Goal: Transaction & Acquisition: Purchase product/service

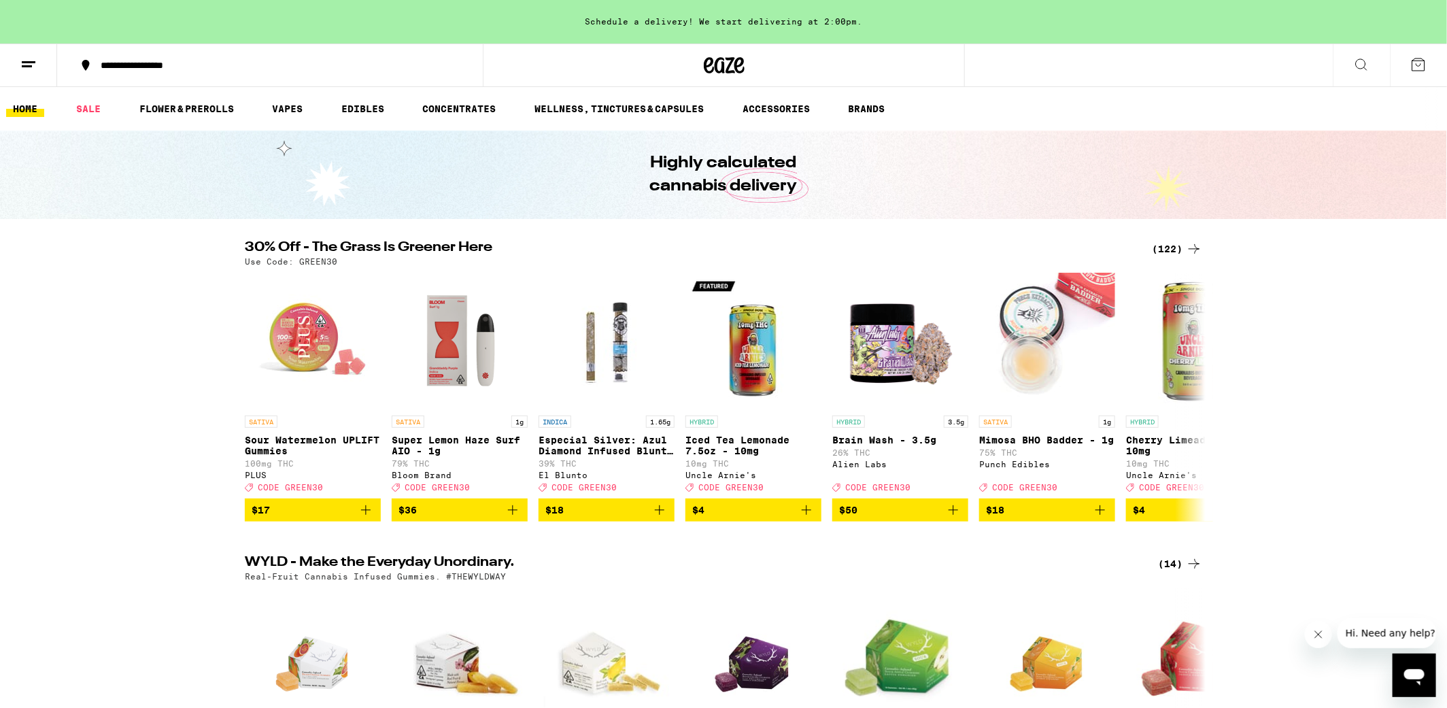
click at [1193, 246] on icon at bounding box center [1194, 249] width 16 height 16
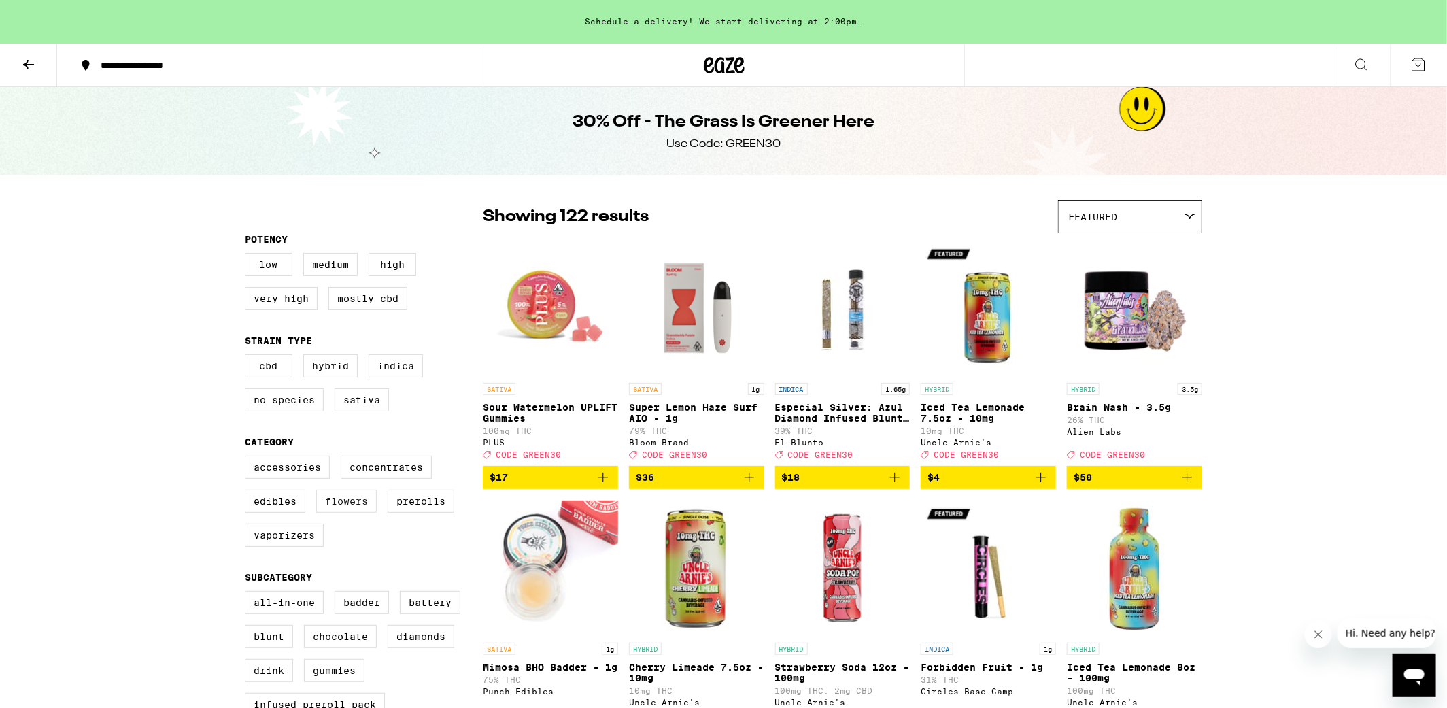
click at [336, 509] on label "Flowers" at bounding box center [346, 500] width 61 height 23
click at [248, 458] on input "Flowers" at bounding box center [247, 457] width 1 height 1
checkbox input "true"
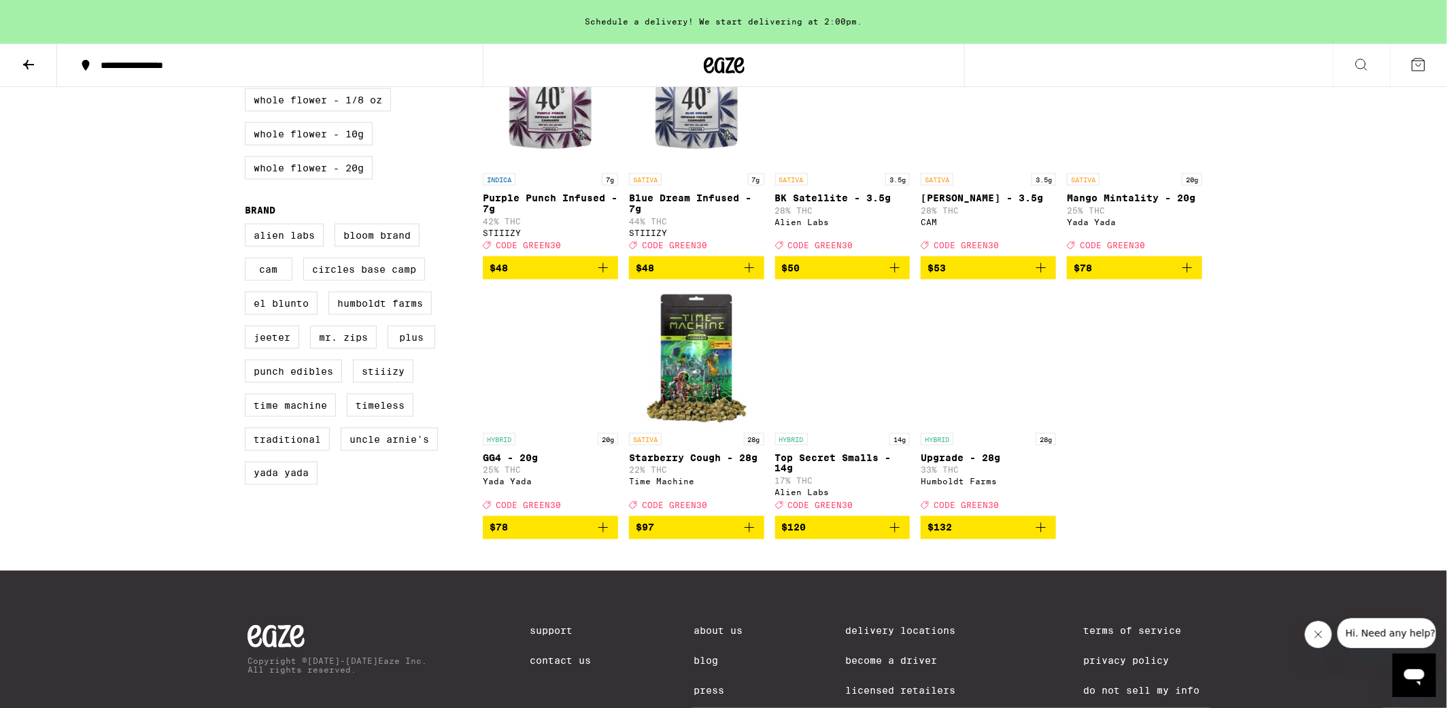
scroll to position [979, 0]
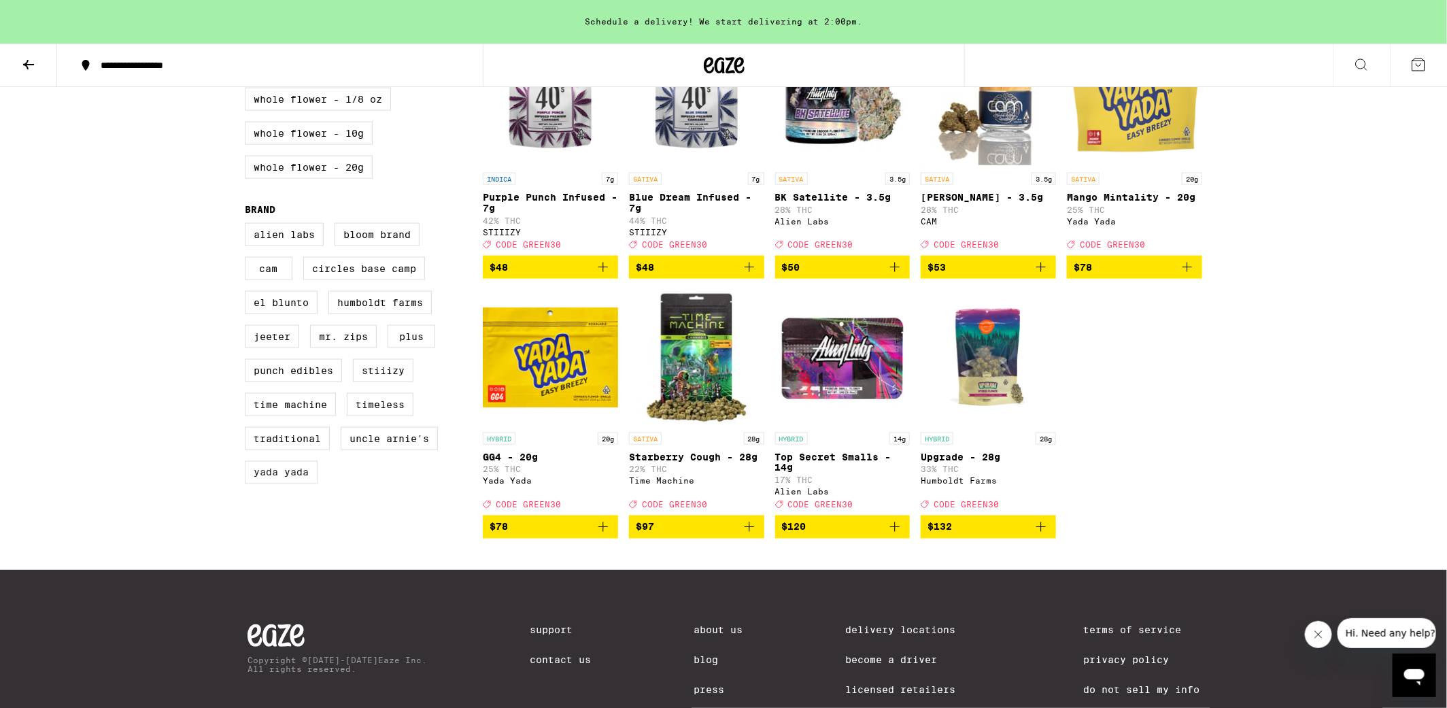
click at [286, 484] on label "Yada Yada" at bounding box center [281, 472] width 73 height 23
click at [248, 226] on input "Yada Yada" at bounding box center [247, 225] width 1 height 1
checkbox input "true"
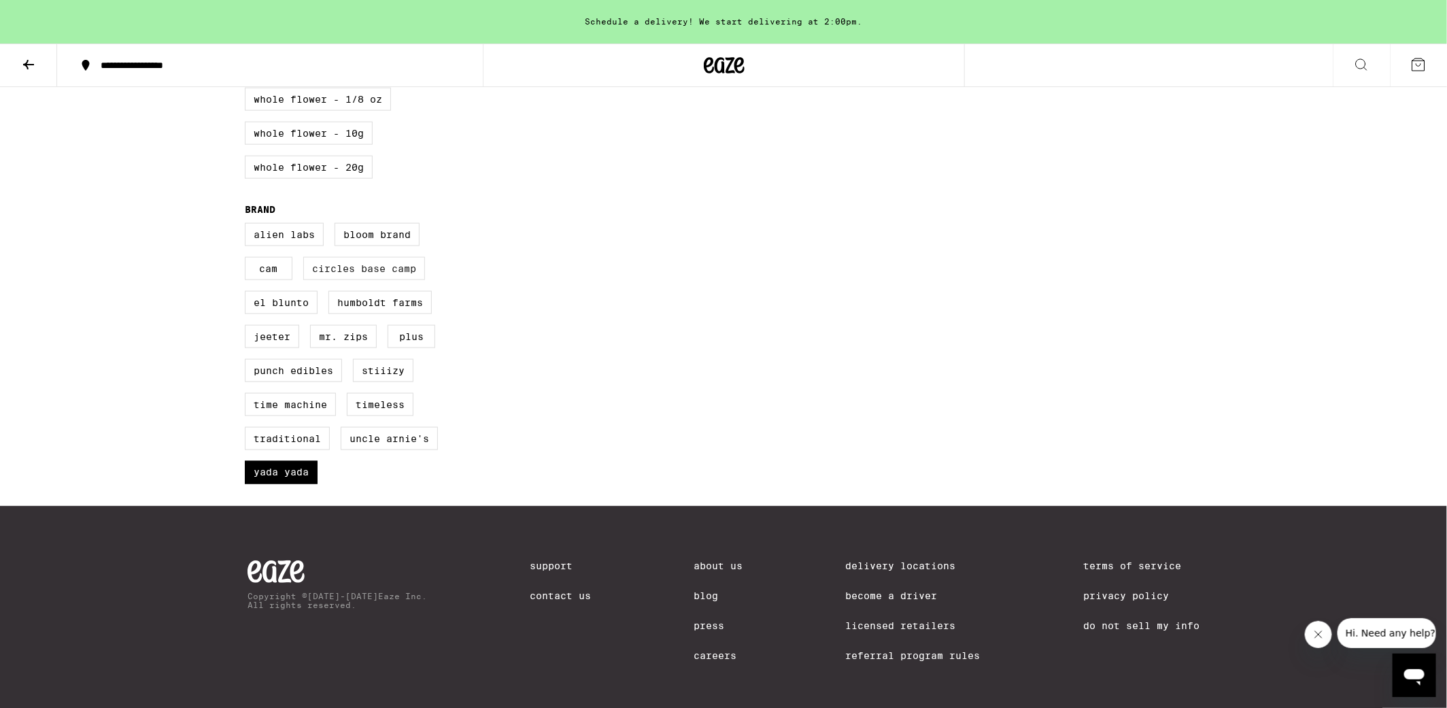
click at [356, 280] on label "Circles Base Camp" at bounding box center [364, 268] width 122 height 23
click at [248, 226] on input "Circles Base Camp" at bounding box center [247, 225] width 1 height 1
checkbox input "true"
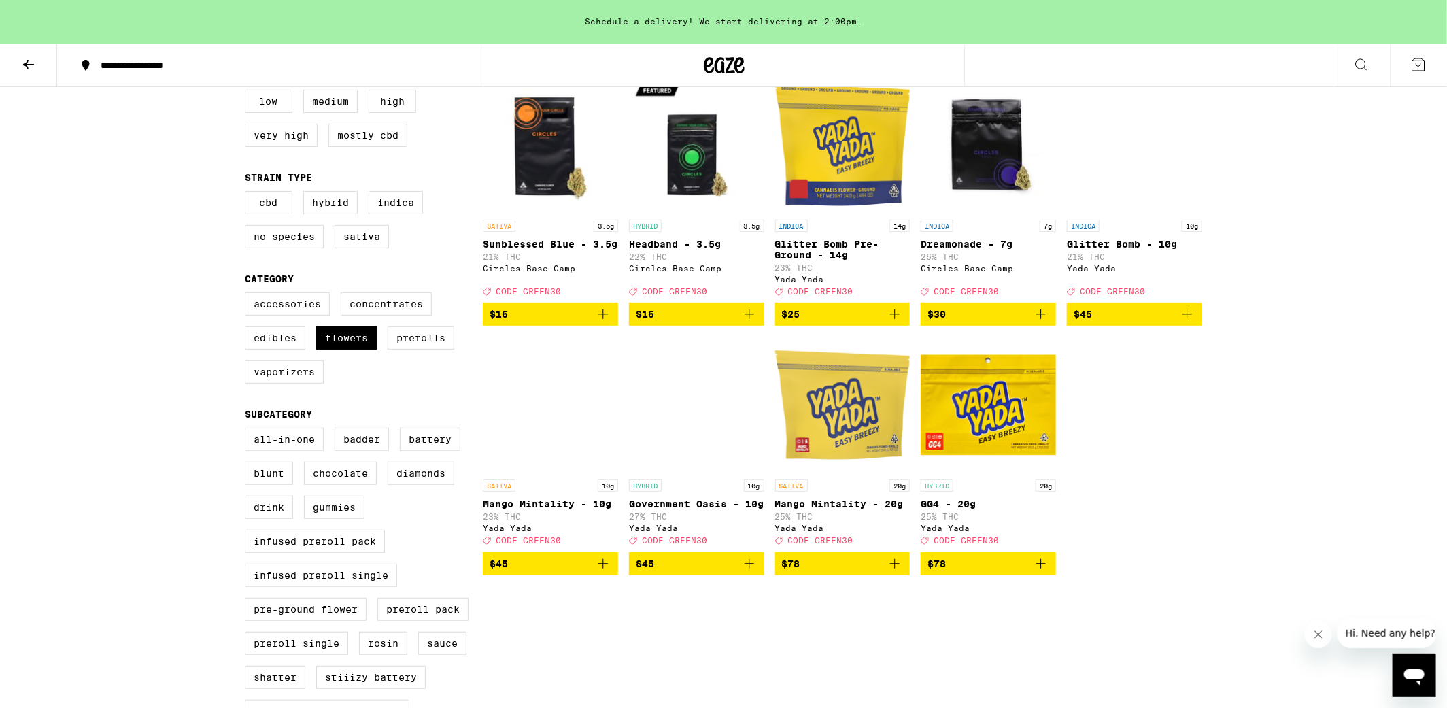
scroll to position [122, 0]
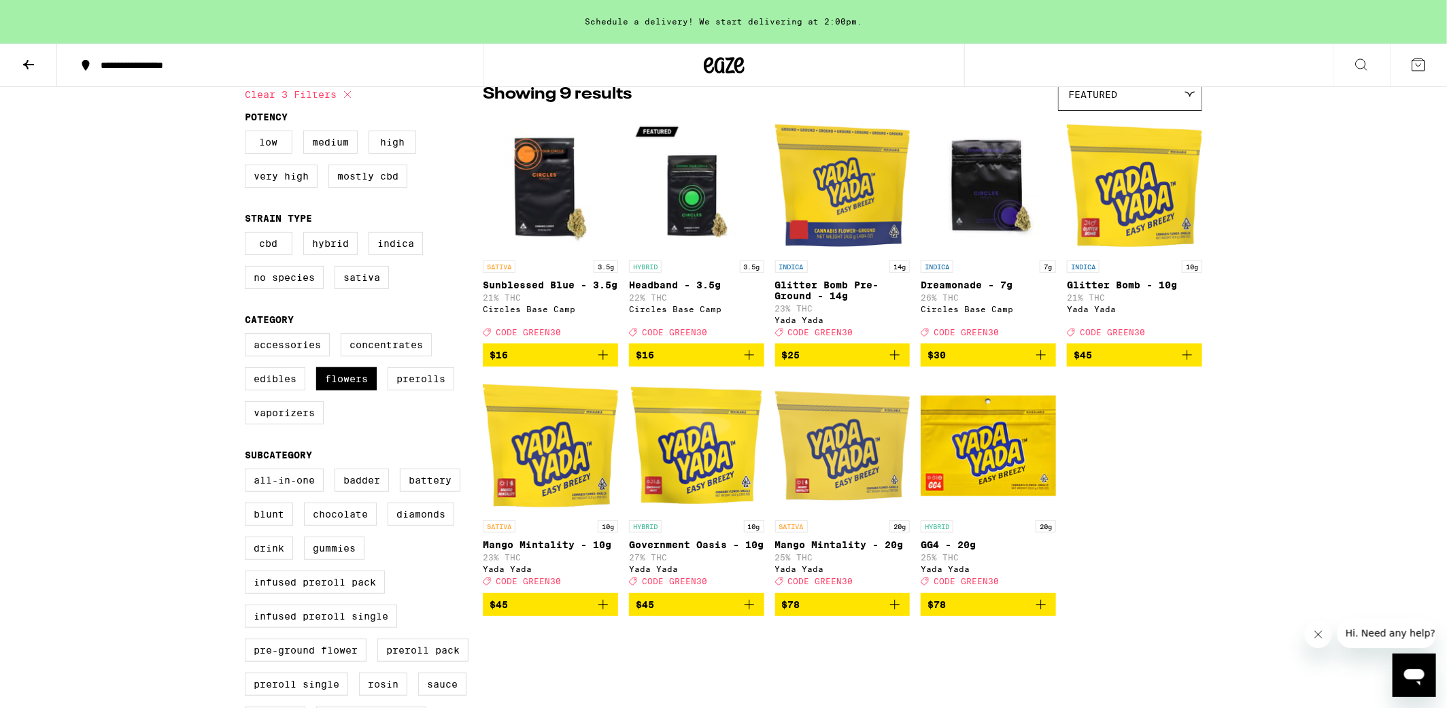
click at [549, 472] on img "Open page for Mango Mintality - 10g from Yada Yada" at bounding box center [550, 445] width 135 height 136
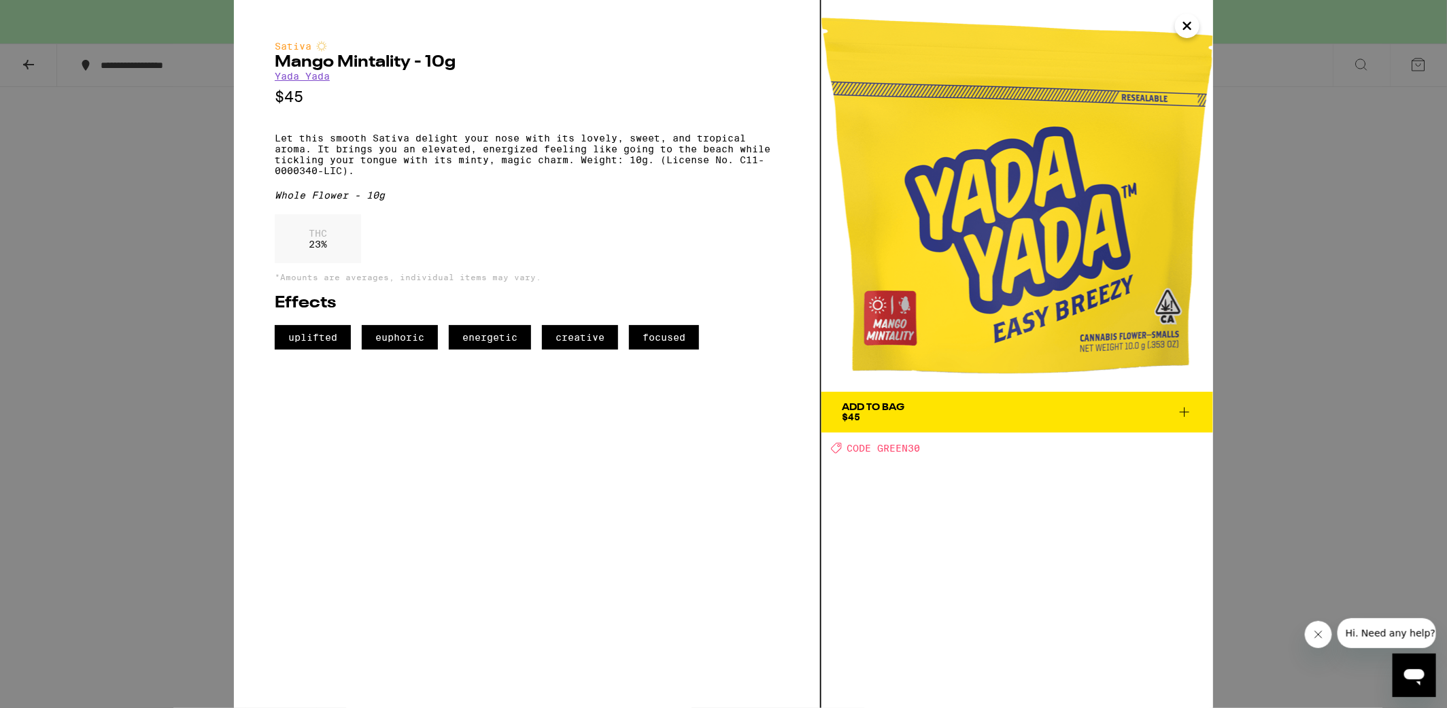
click at [1190, 18] on icon "Close" at bounding box center [1187, 26] width 16 height 20
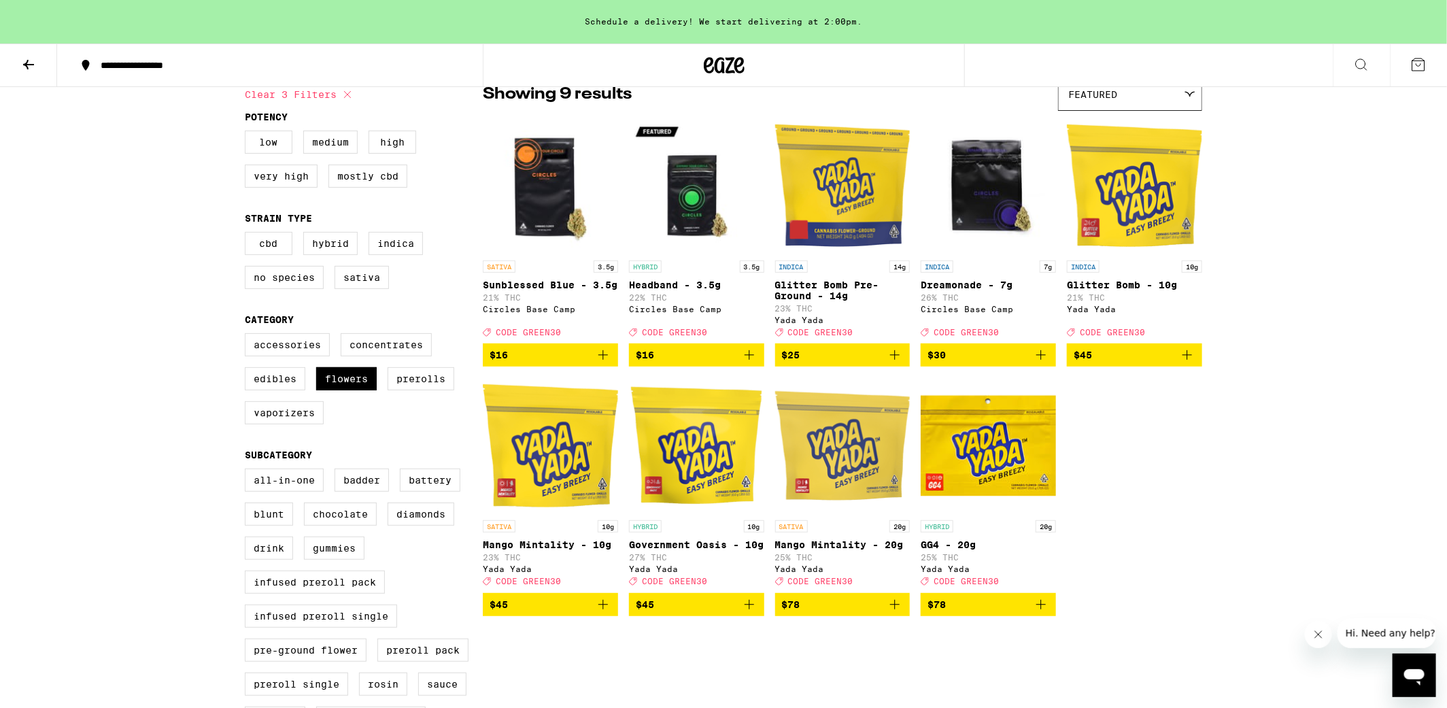
click at [599, 612] on icon "Add to bag" at bounding box center [603, 604] width 16 height 16
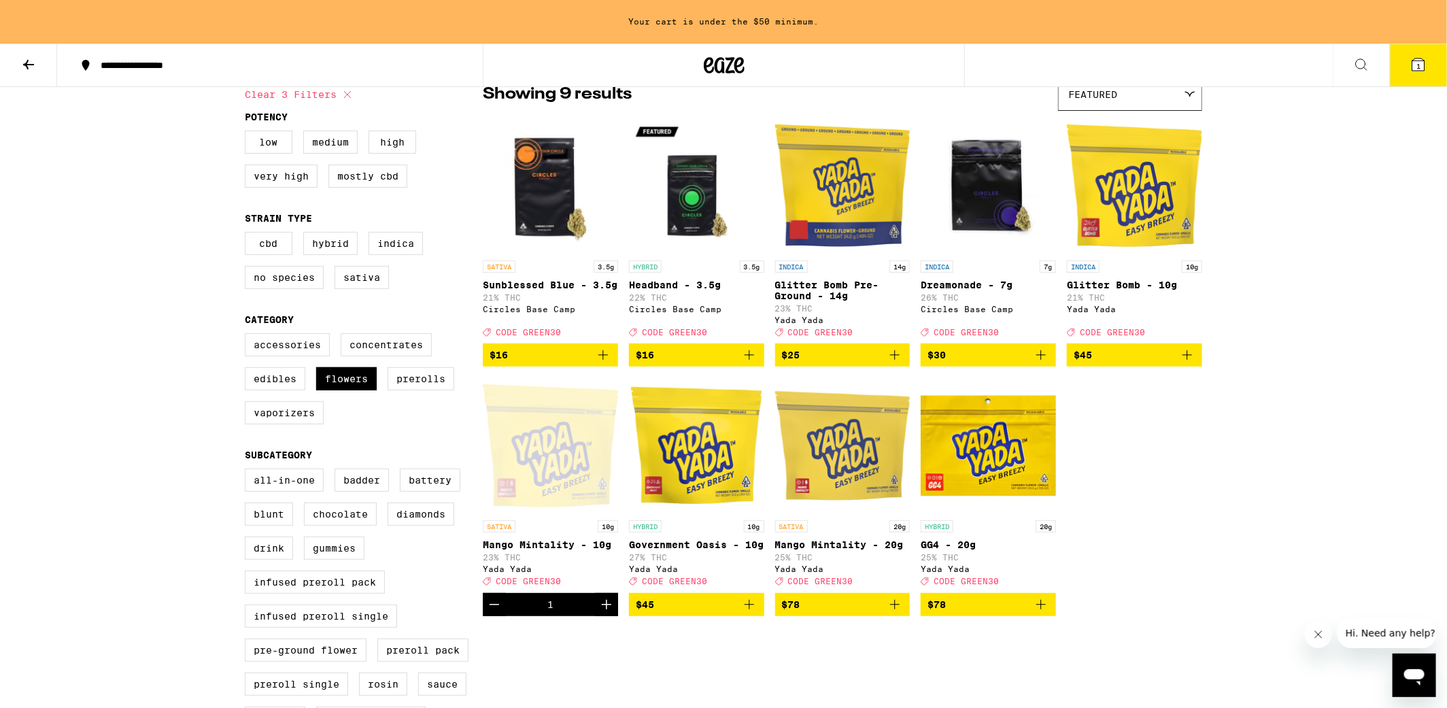
click at [1419, 61] on icon at bounding box center [1418, 64] width 12 height 12
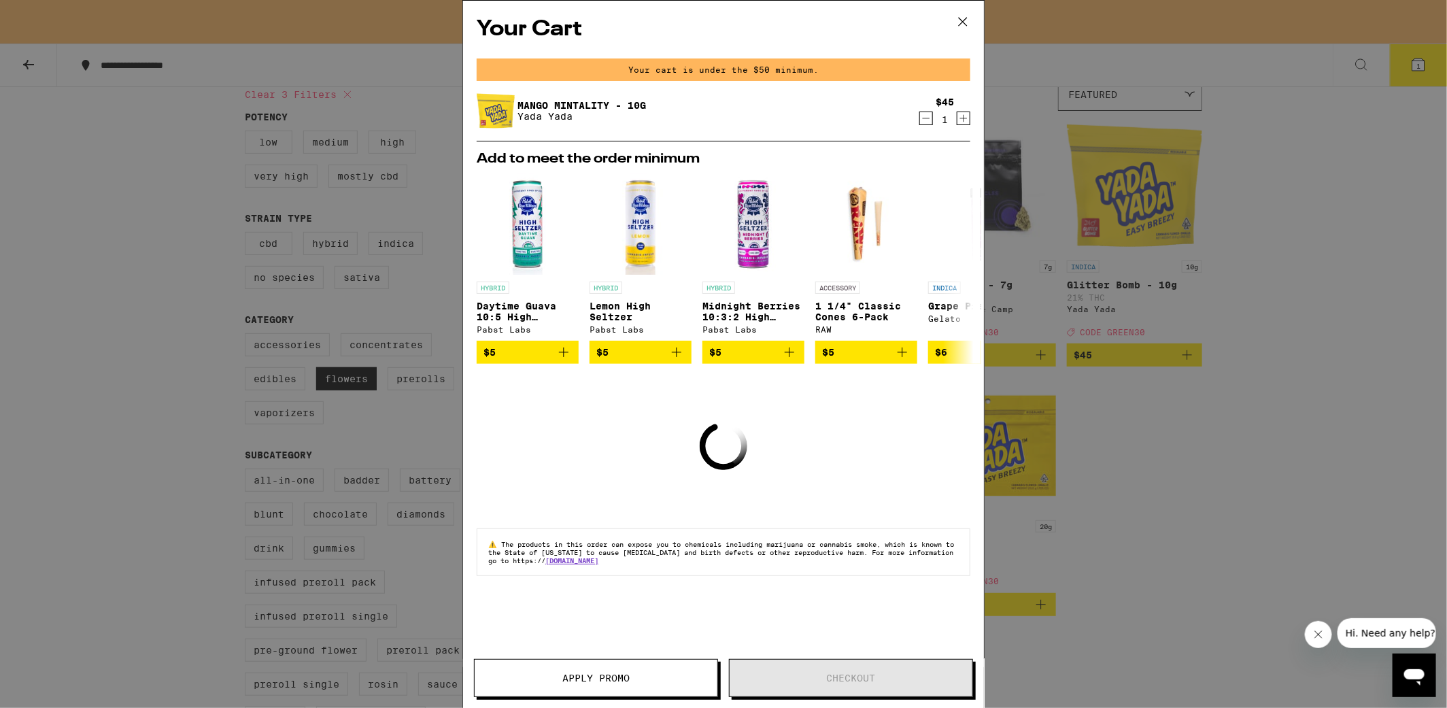
click at [668, 673] on span "Apply Promo" at bounding box center [595, 678] width 243 height 10
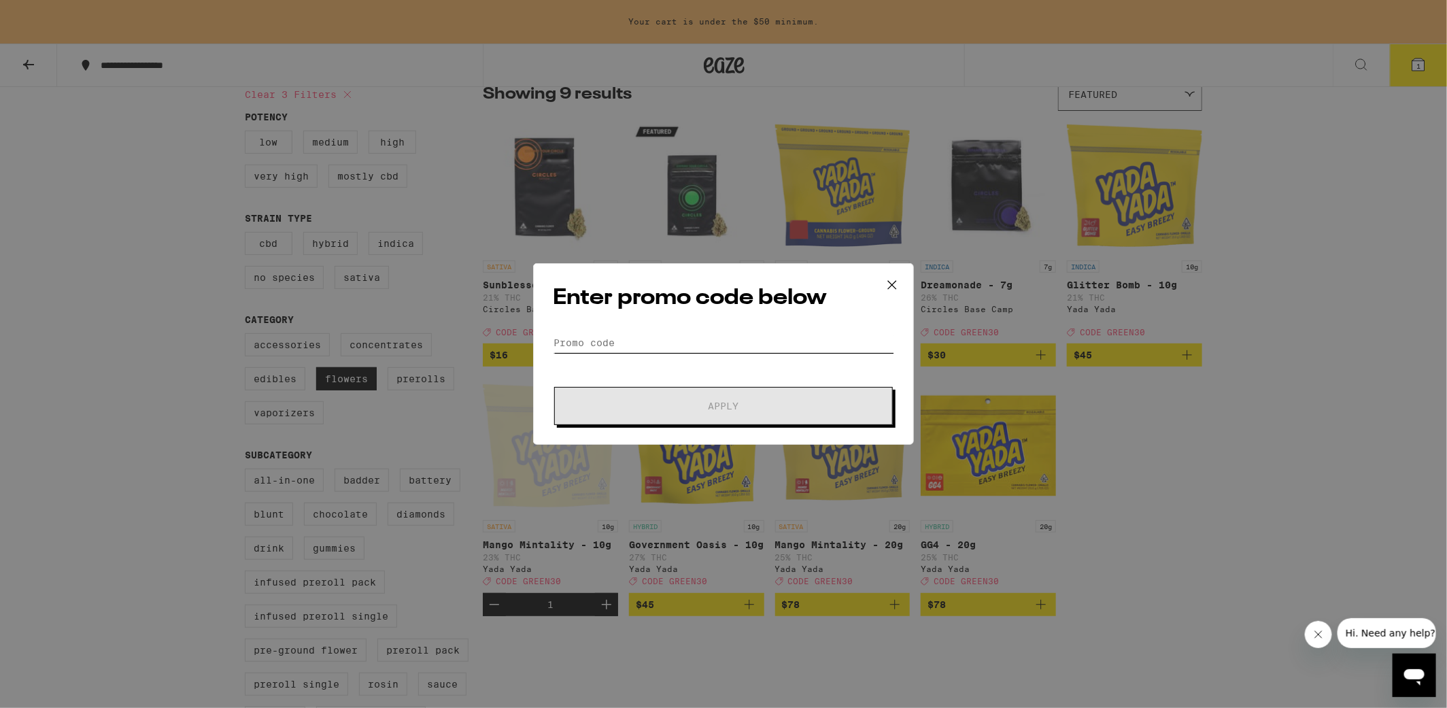
click at [659, 344] on input "Promo Code" at bounding box center [723, 342] width 341 height 20
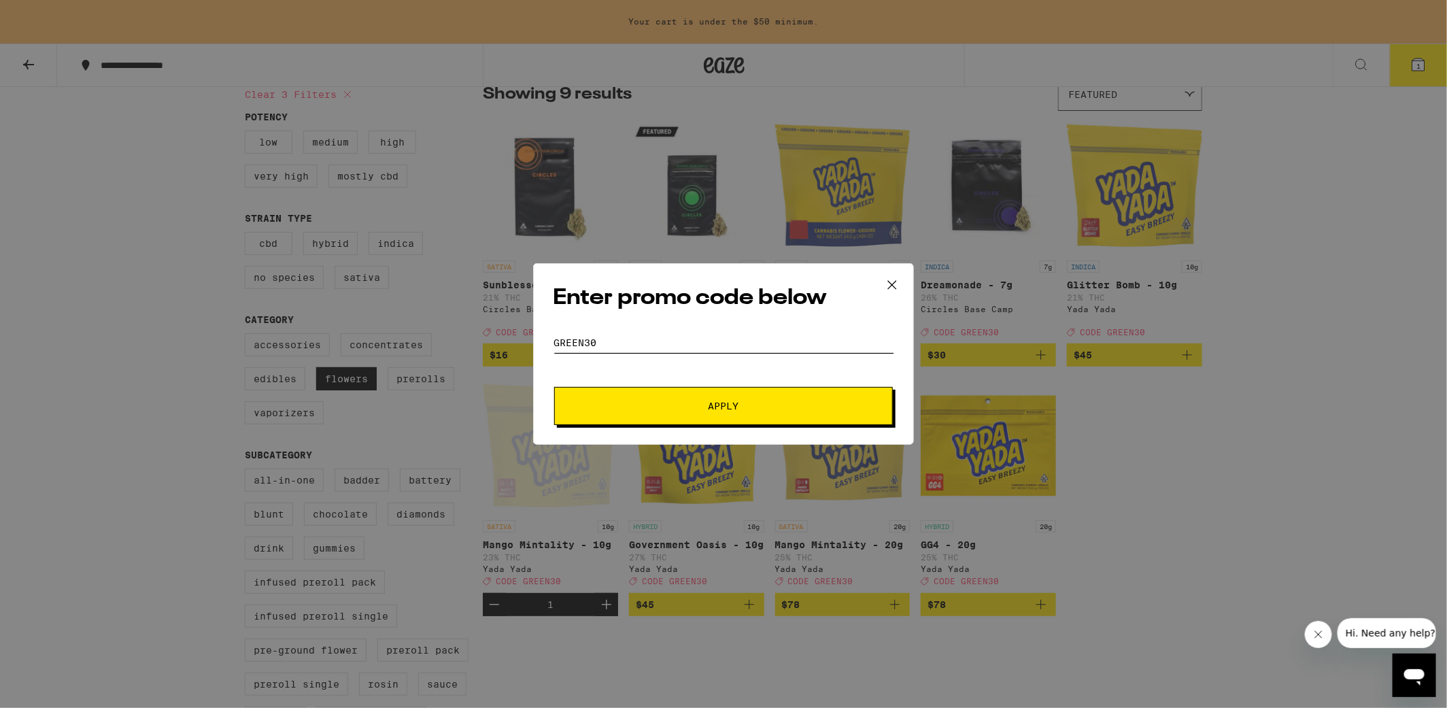
type input "GREEN30"
click at [716, 411] on span "Apply" at bounding box center [723, 406] width 31 height 10
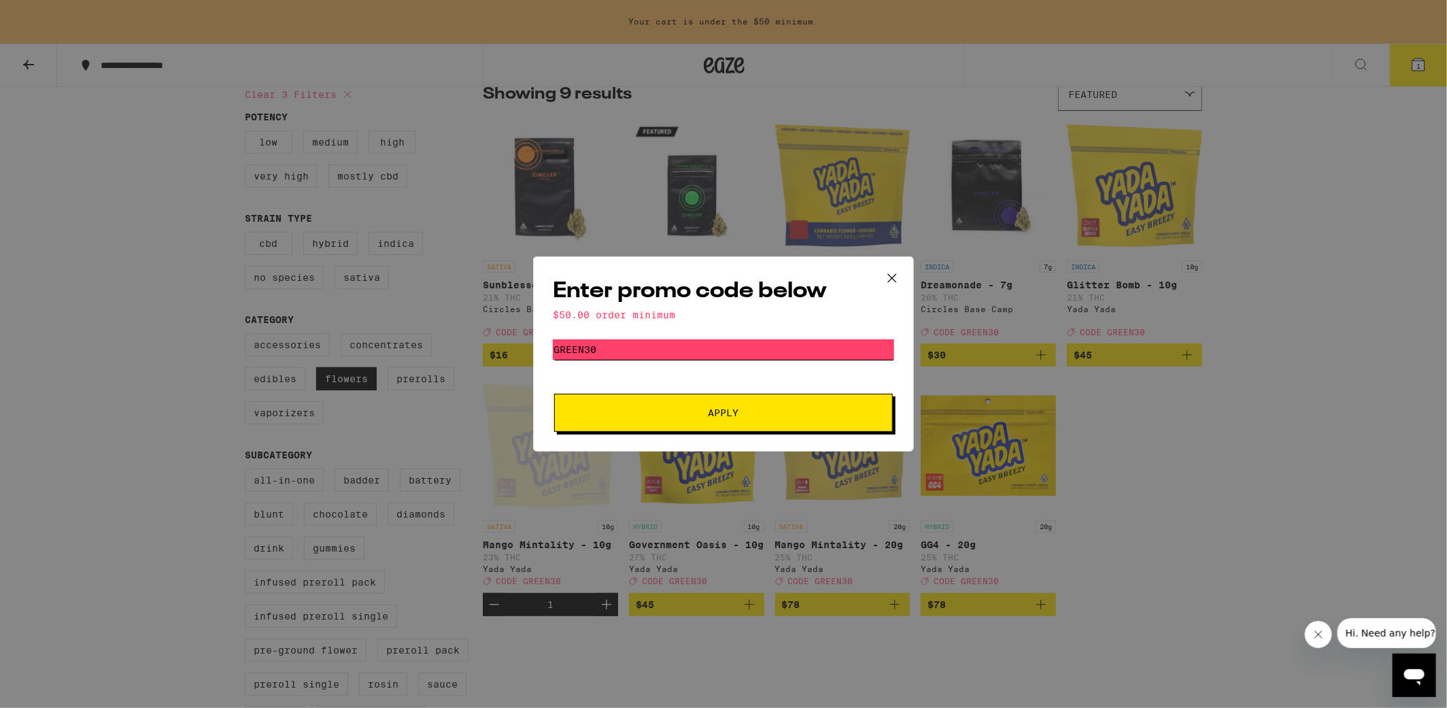
click at [622, 343] on input "GREEN30" at bounding box center [723, 349] width 341 height 20
click at [891, 278] on icon at bounding box center [892, 278] width 8 height 8
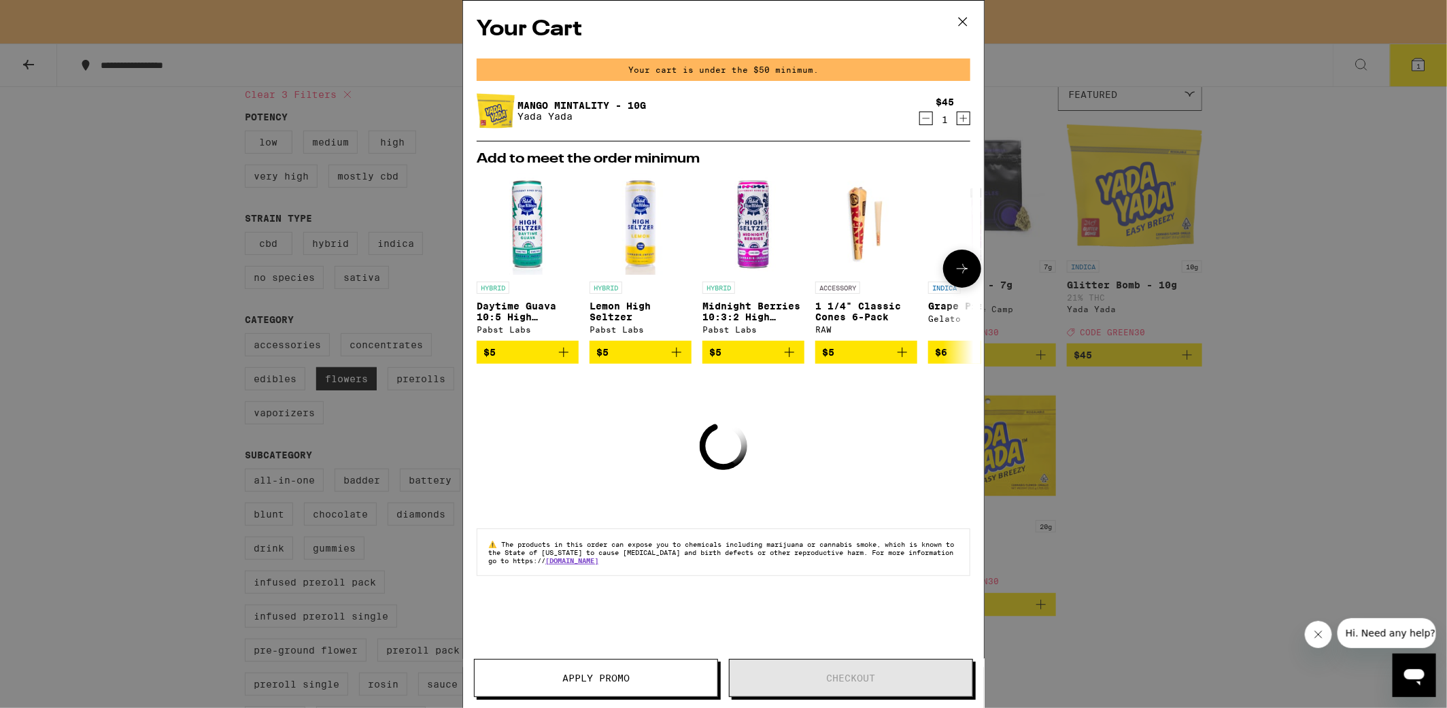
click at [965, 260] on button at bounding box center [962, 268] width 38 height 38
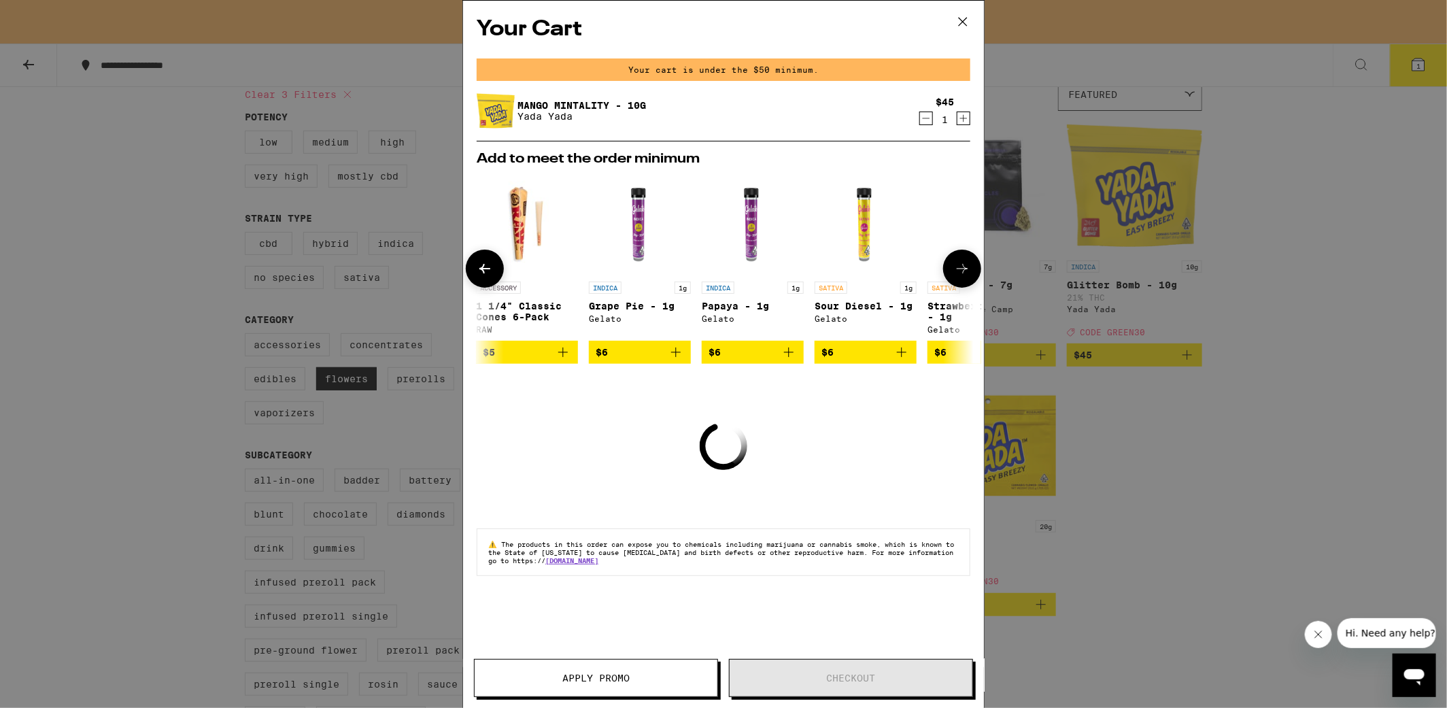
scroll to position [0, 346]
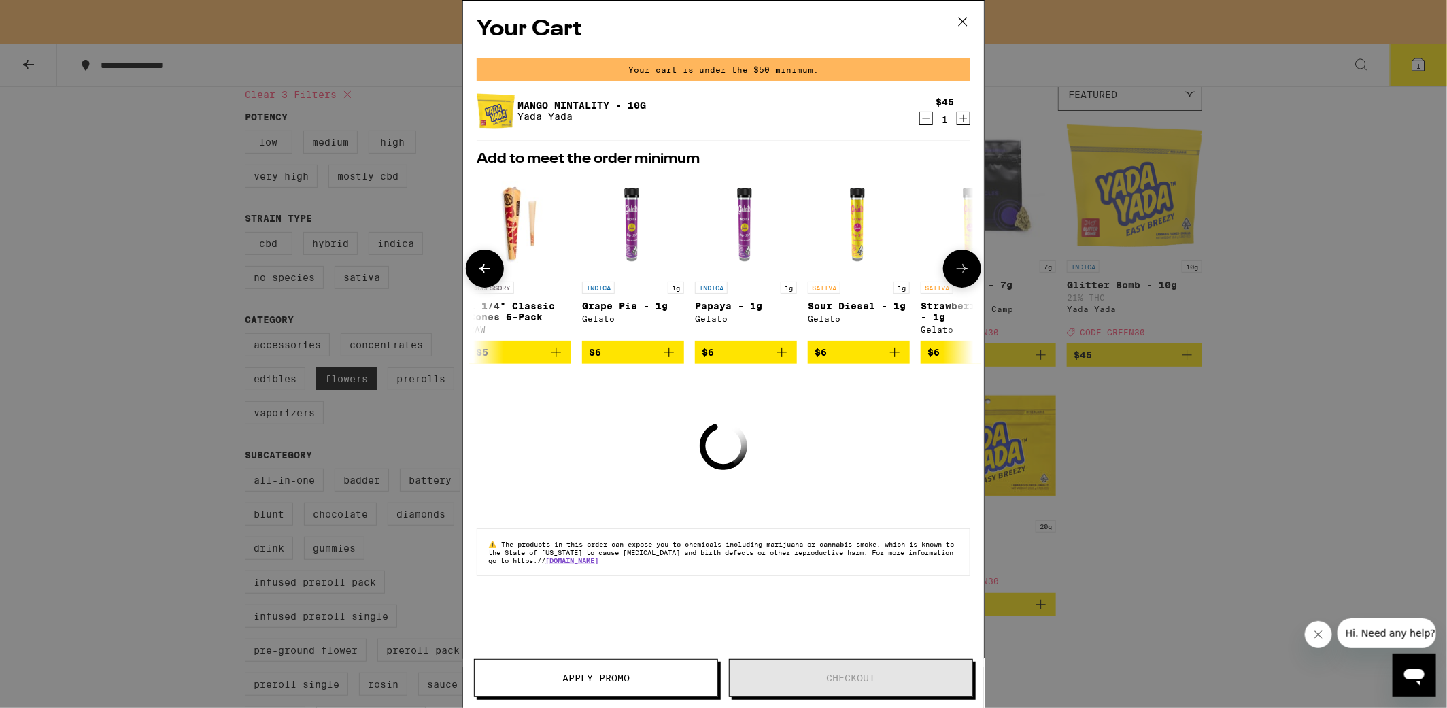
click at [965, 260] on button at bounding box center [962, 268] width 38 height 38
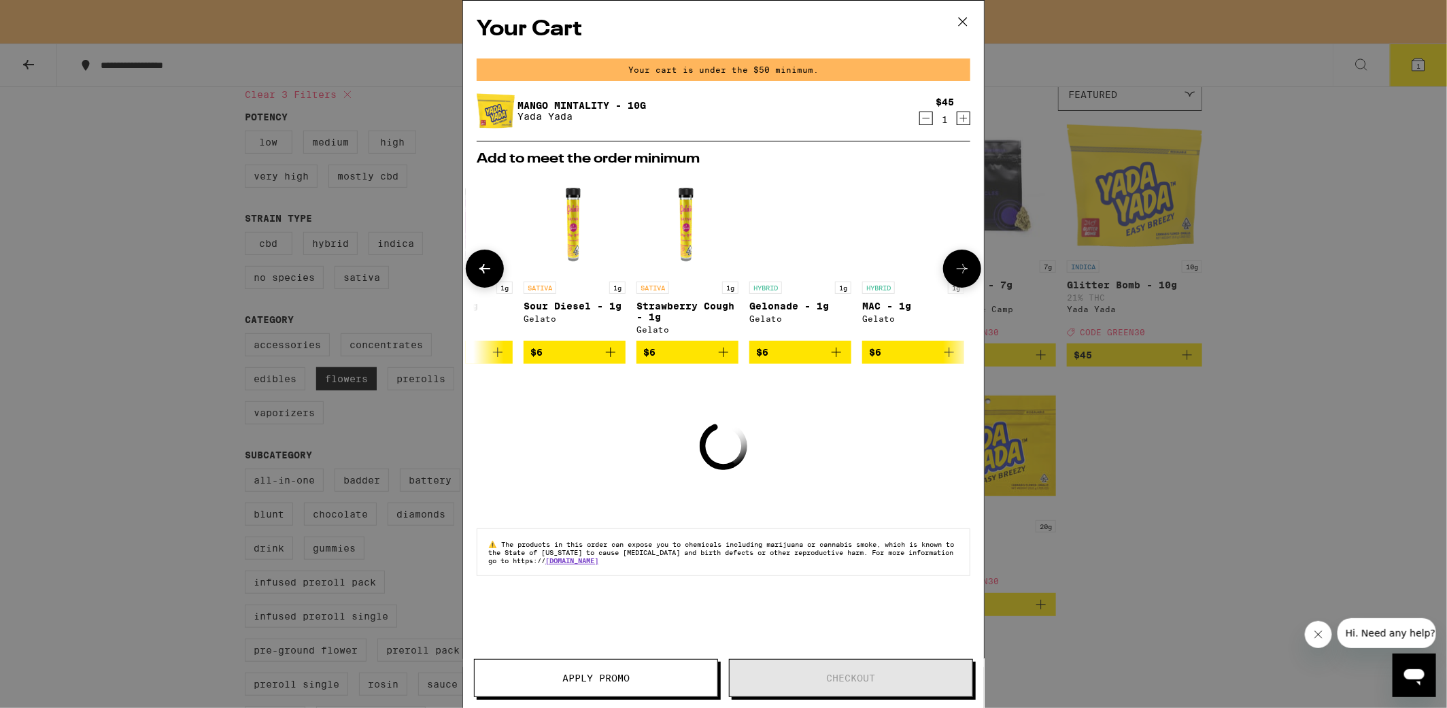
scroll to position [0, 634]
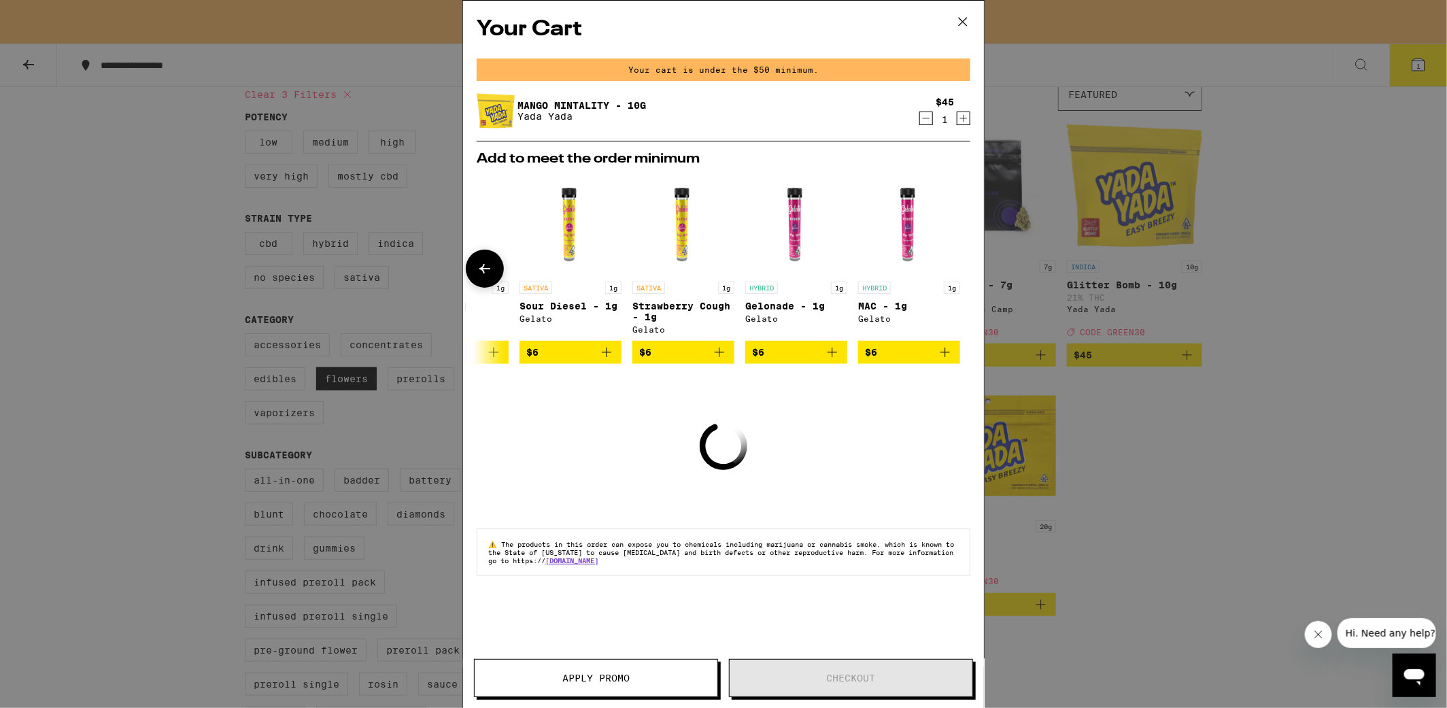
click at [965, 260] on div at bounding box center [962, 268] width 38 height 38
click at [1234, 192] on div "Your Cart Your cart is under the $50 minimum. Mango Mintality - 10g Yada Yada $…" at bounding box center [723, 354] width 1447 height 708
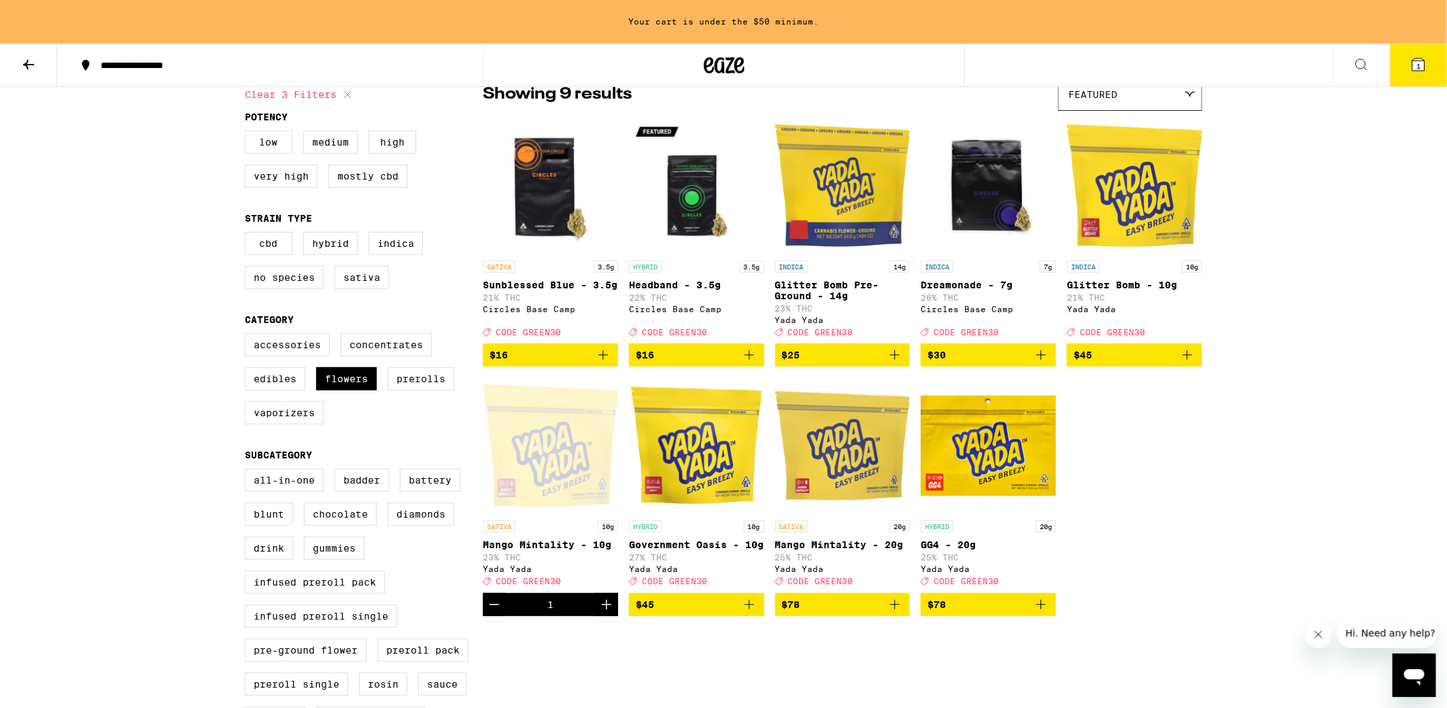
click at [895, 612] on icon "Add to bag" at bounding box center [894, 604] width 16 height 16
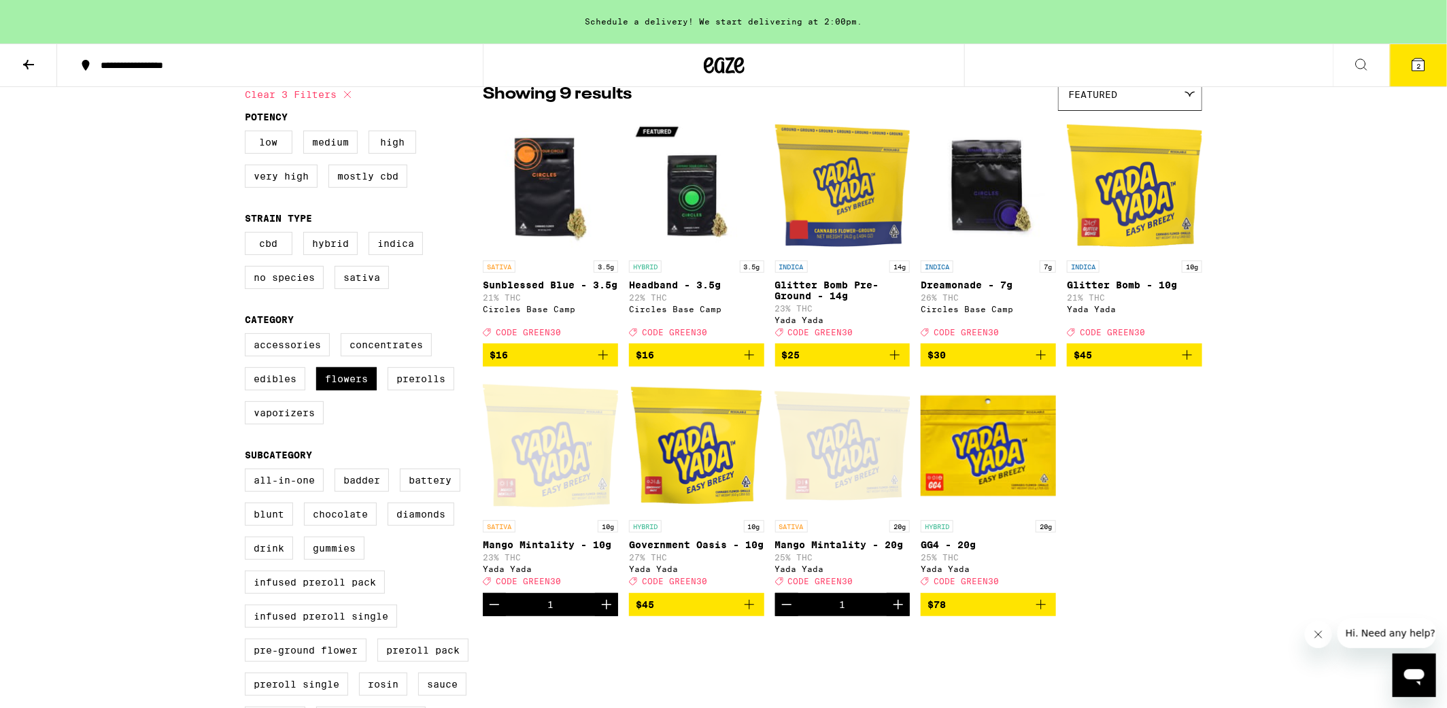
click at [1417, 59] on icon at bounding box center [1418, 64] width 12 height 12
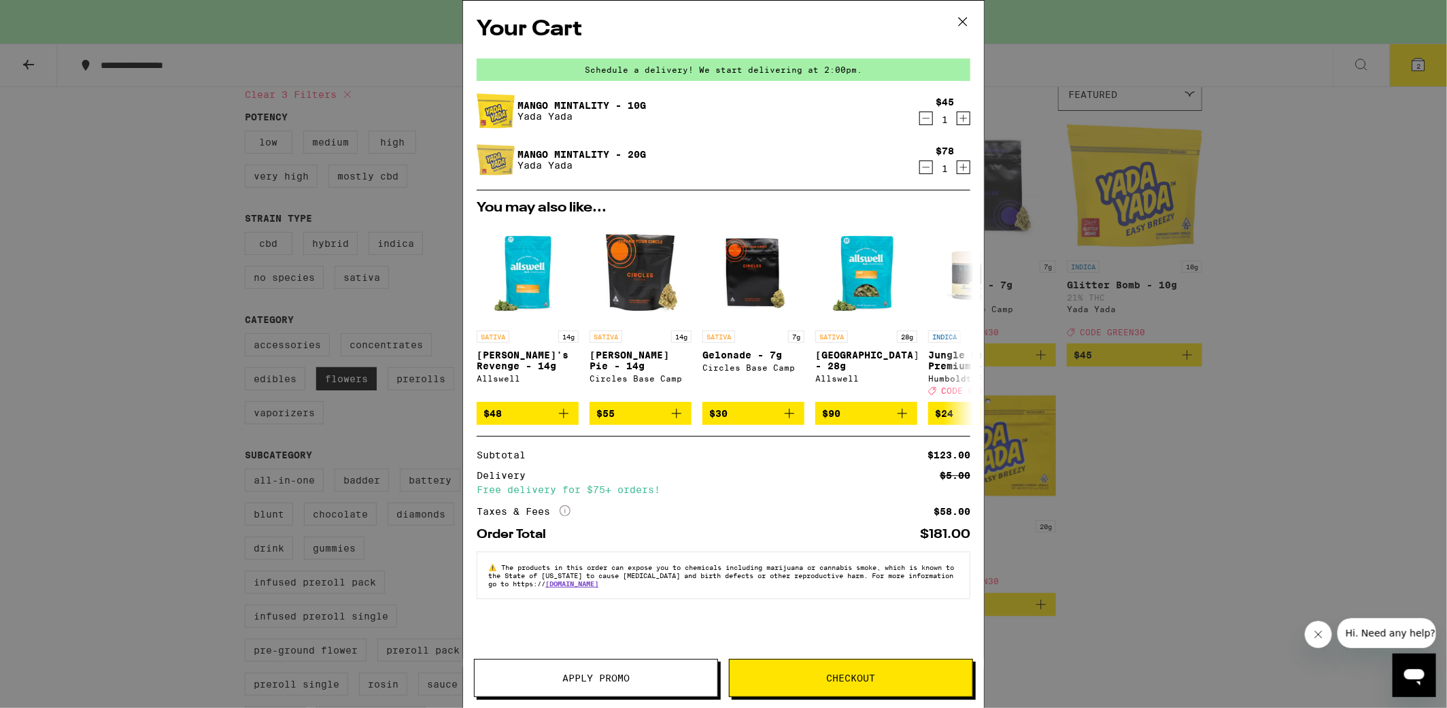
click at [927, 118] on icon "Decrement" at bounding box center [925, 118] width 7 height 0
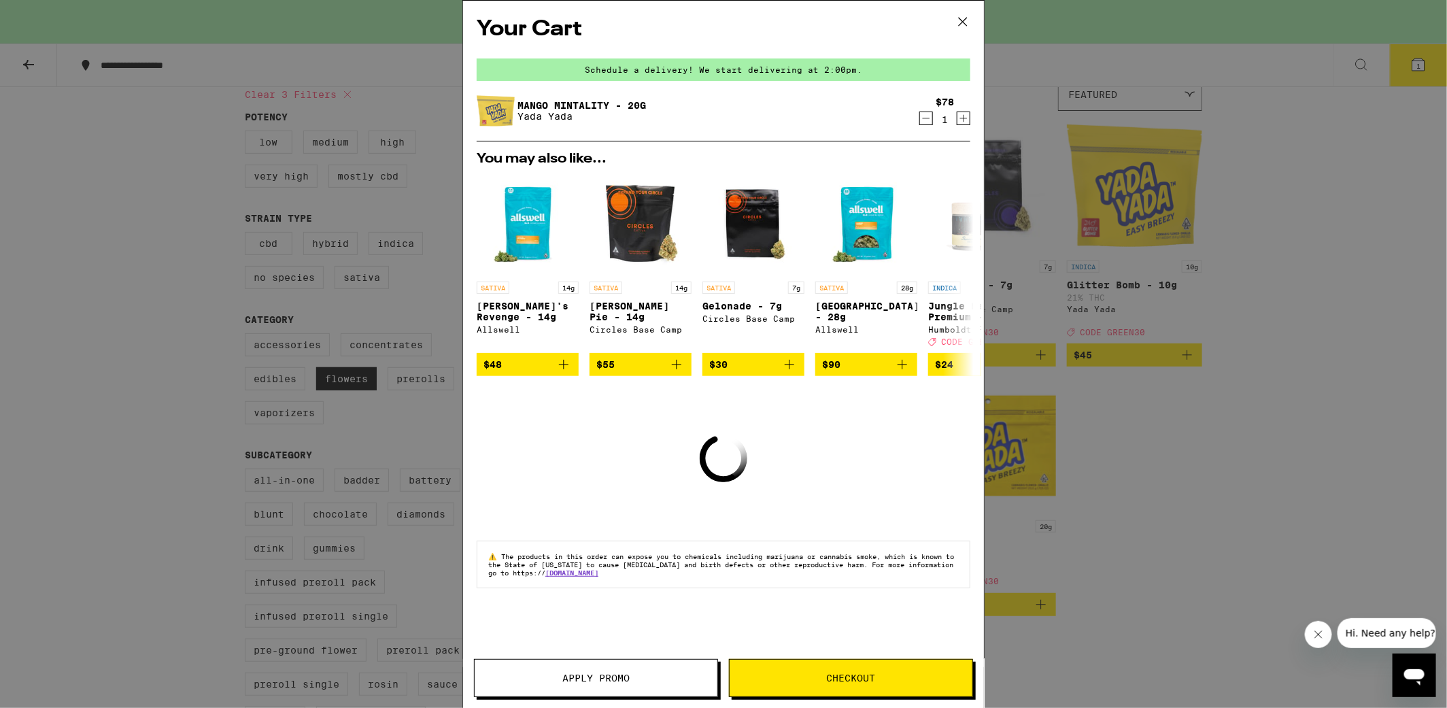
click at [589, 660] on button "Apply Promo" at bounding box center [596, 678] width 244 height 38
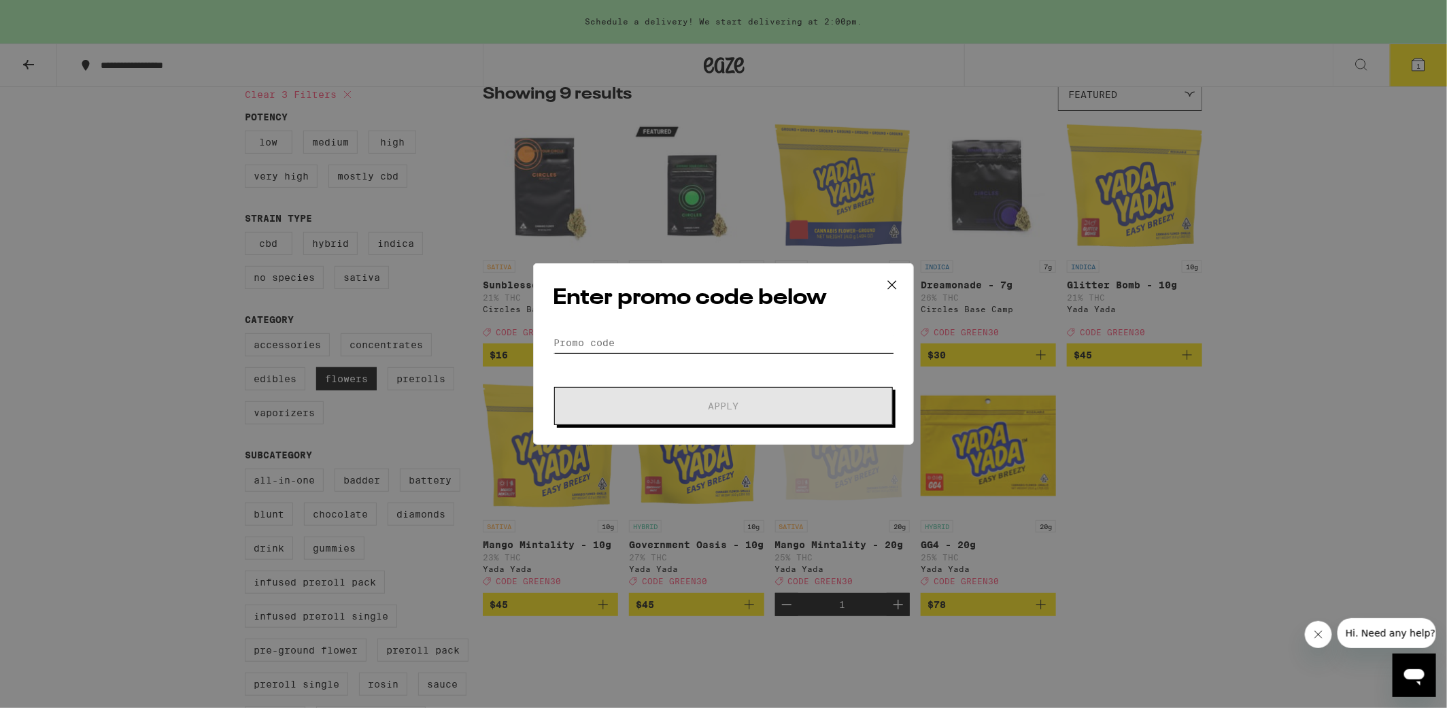
click at [687, 340] on input "Promo Code" at bounding box center [723, 342] width 341 height 20
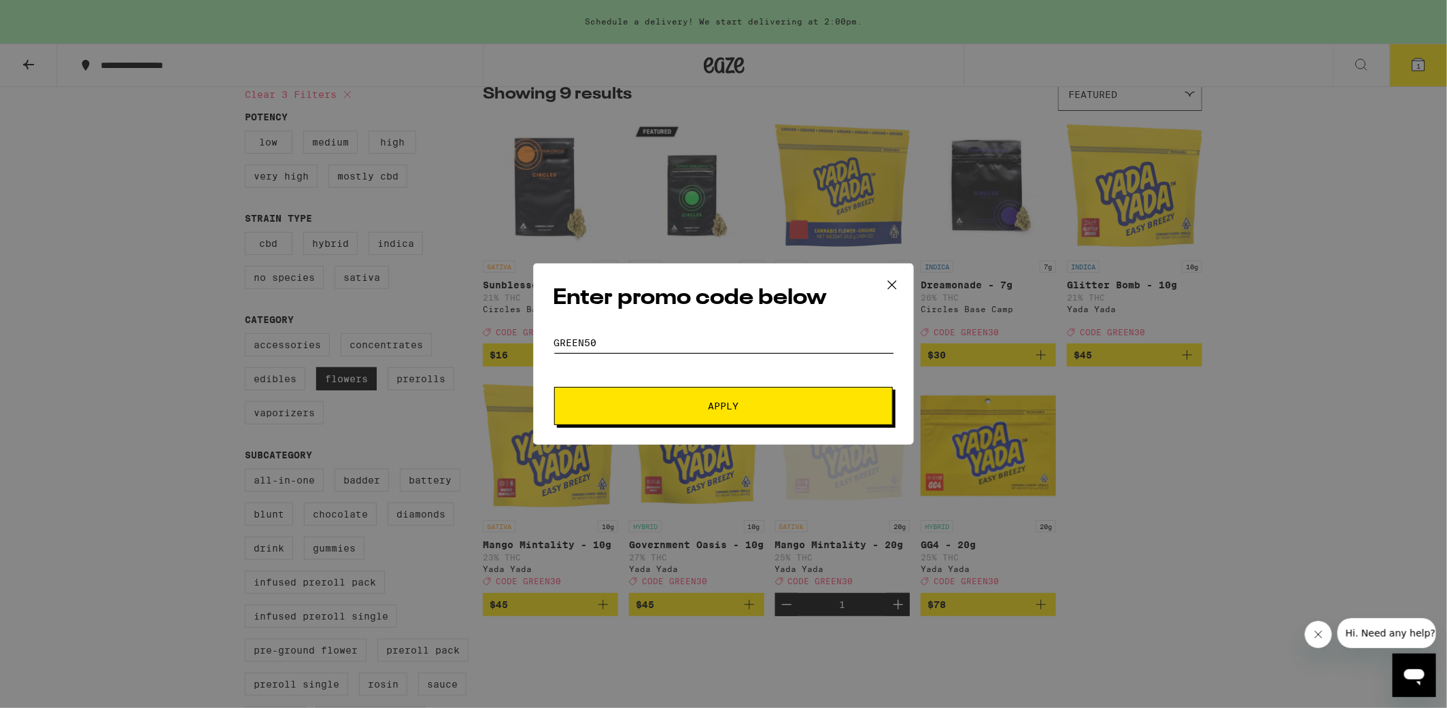
type input "GREEN50"
click at [903, 281] on button at bounding box center [892, 286] width 42 height 44
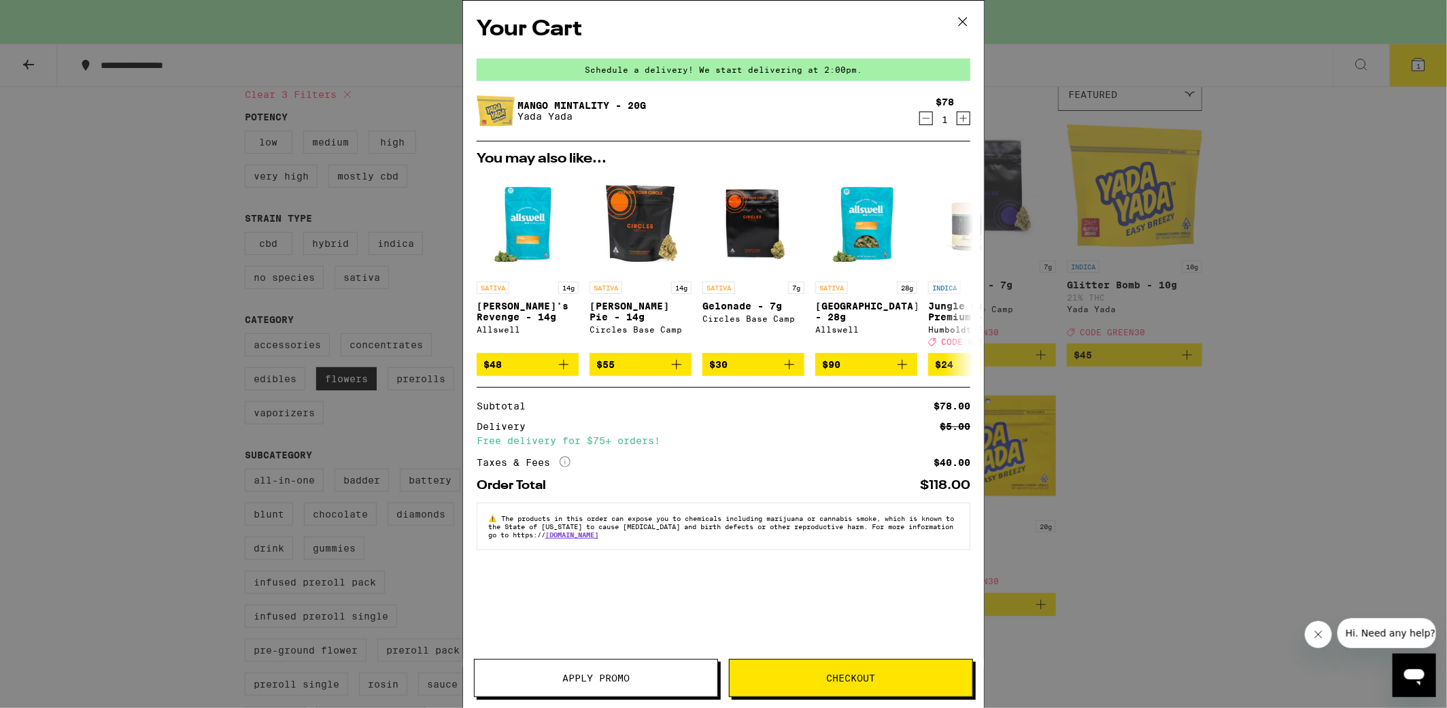
click at [970, 14] on icon at bounding box center [962, 22] width 20 height 20
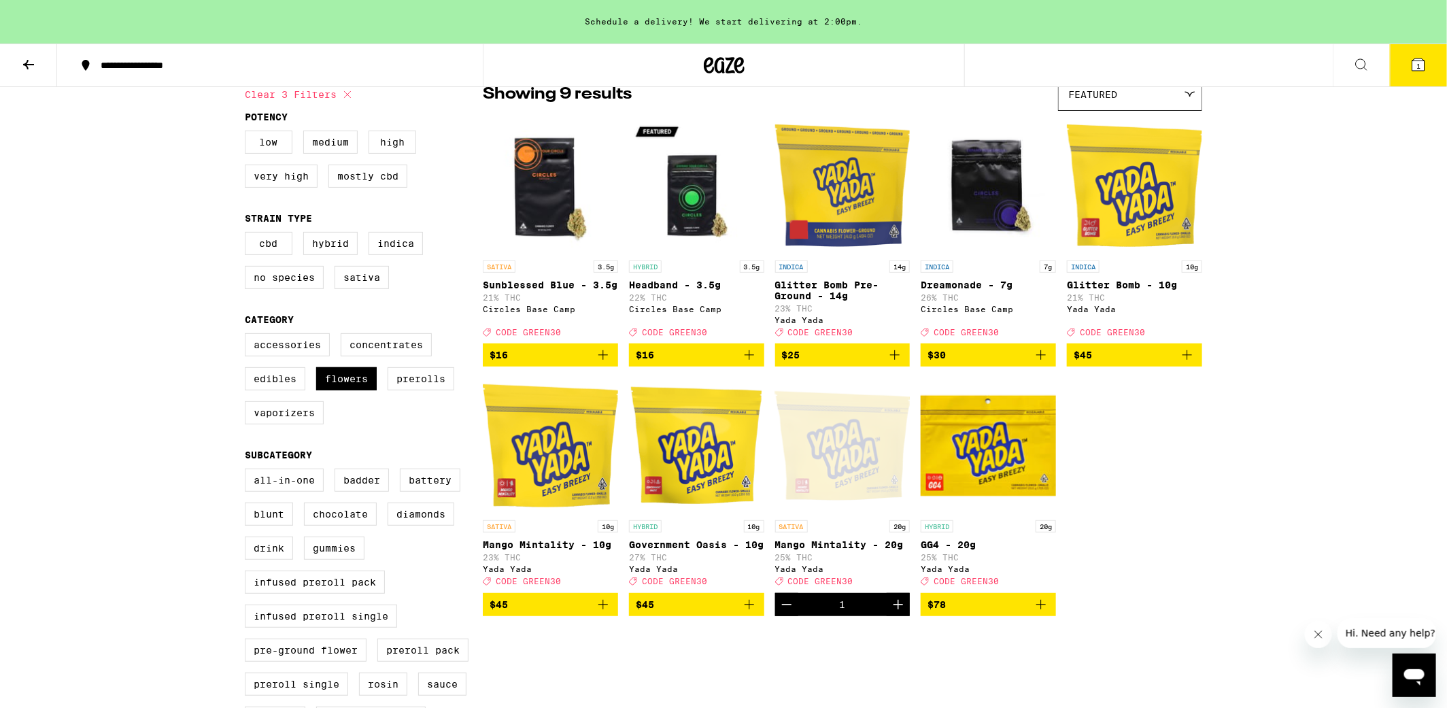
click at [1417, 64] on span "1" at bounding box center [1418, 66] width 4 height 8
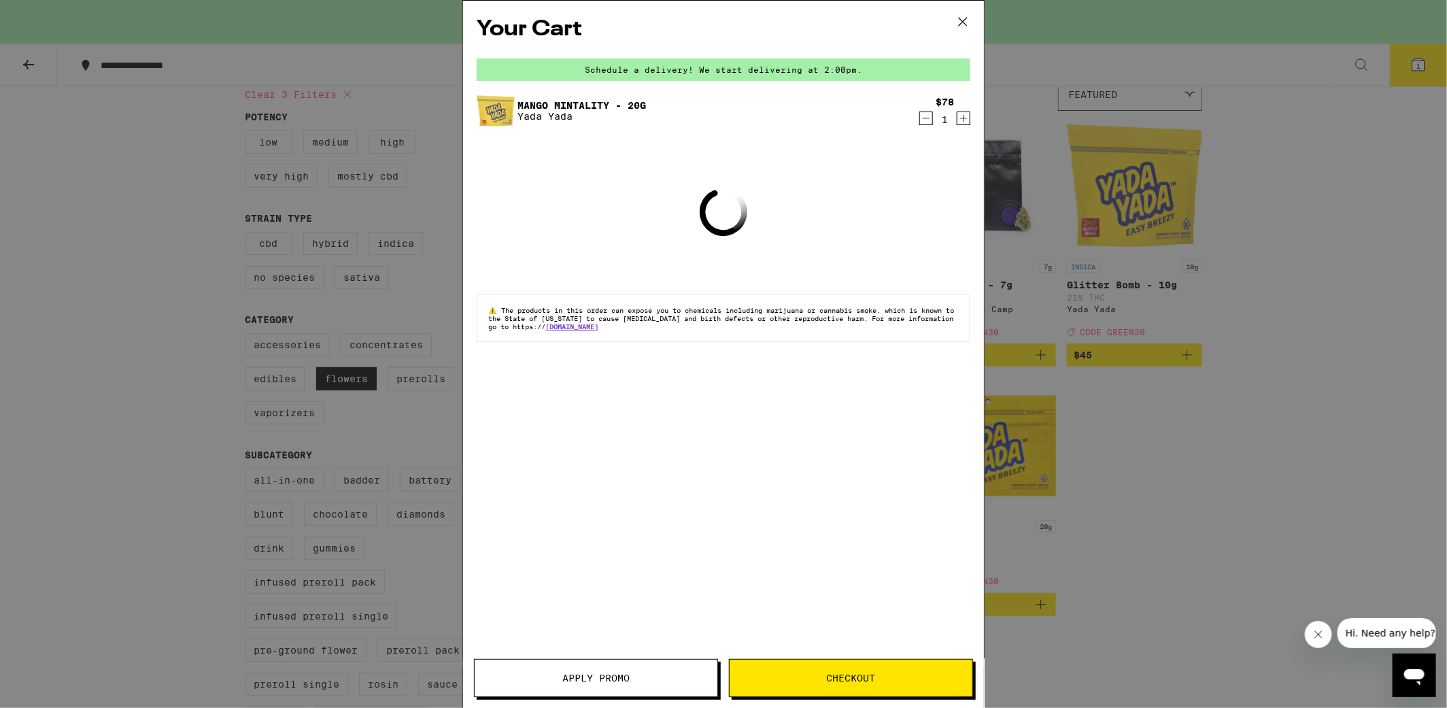
click at [626, 680] on span "Apply Promo" at bounding box center [595, 678] width 67 height 10
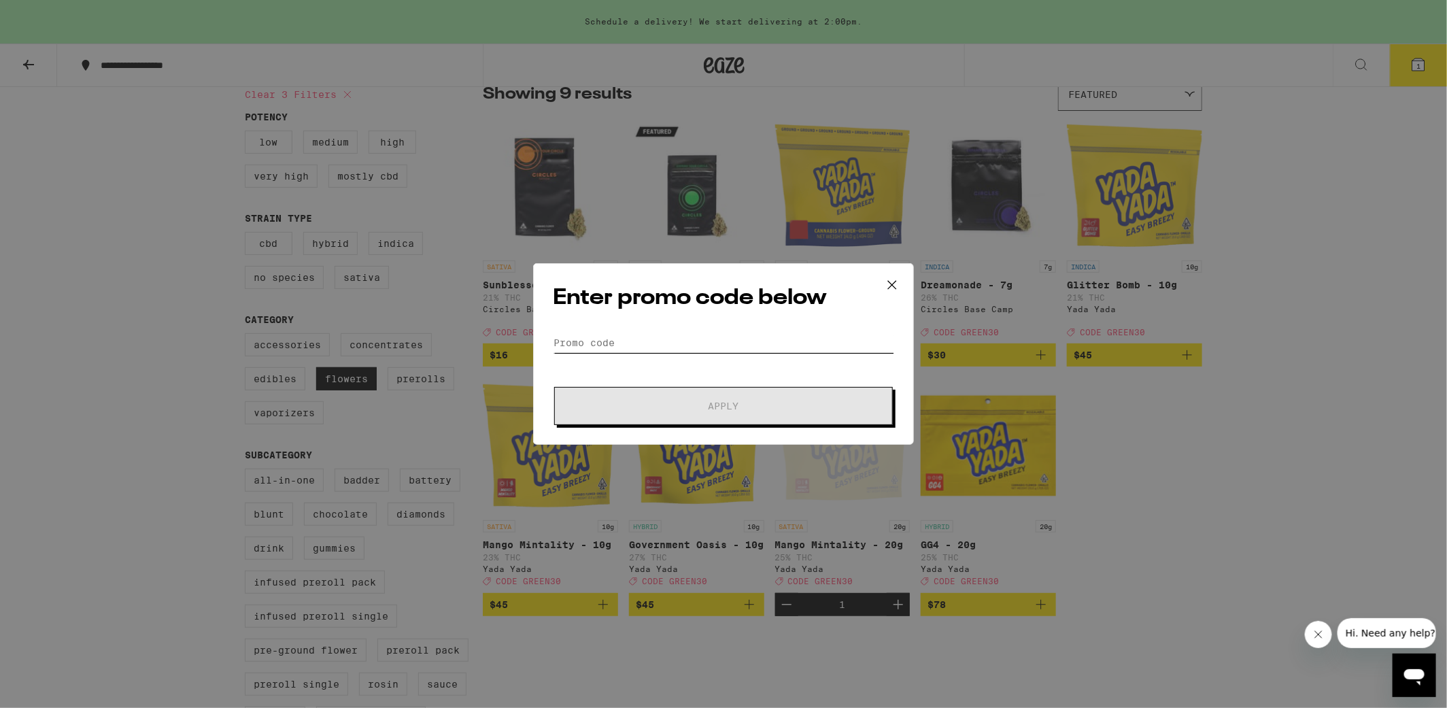
click at [654, 345] on input "Promo Code" at bounding box center [723, 342] width 341 height 20
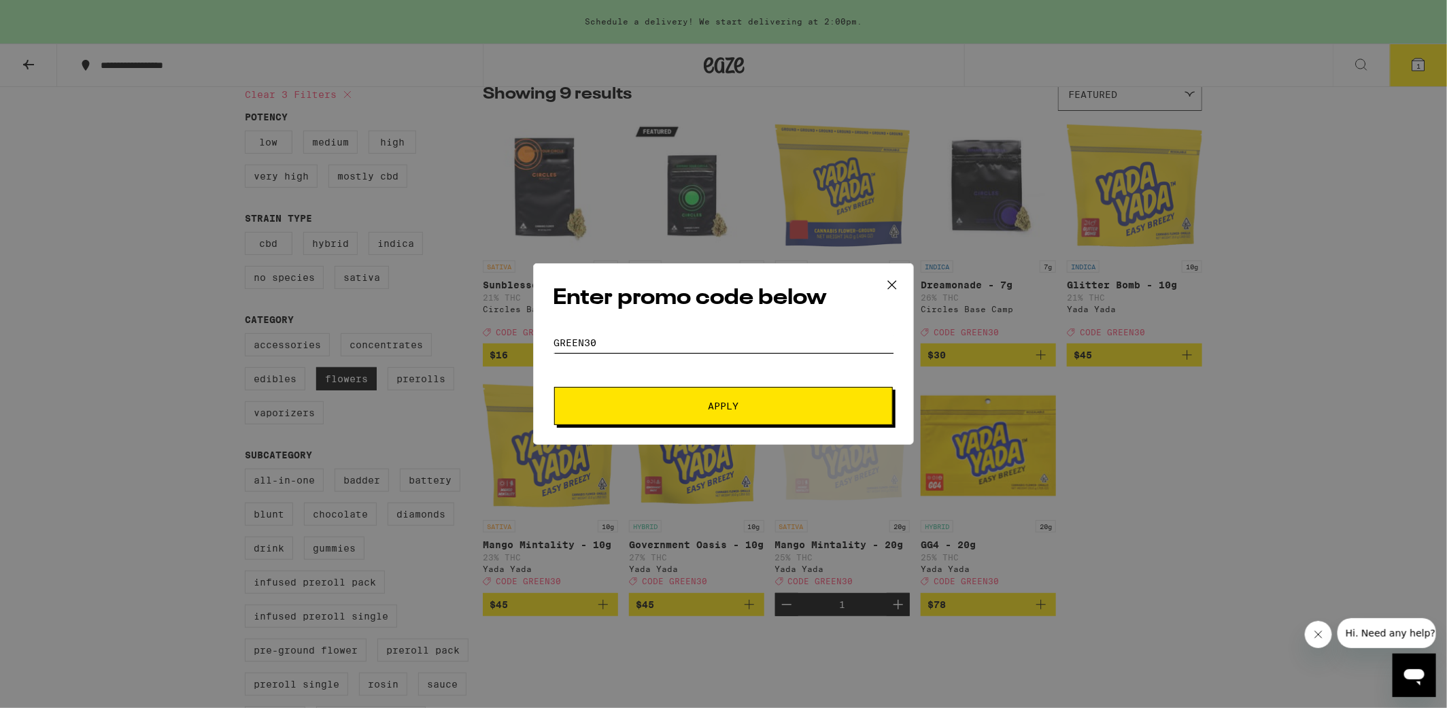
type input "GREEN30"
click at [554, 387] on button "Apply" at bounding box center [723, 406] width 339 height 38
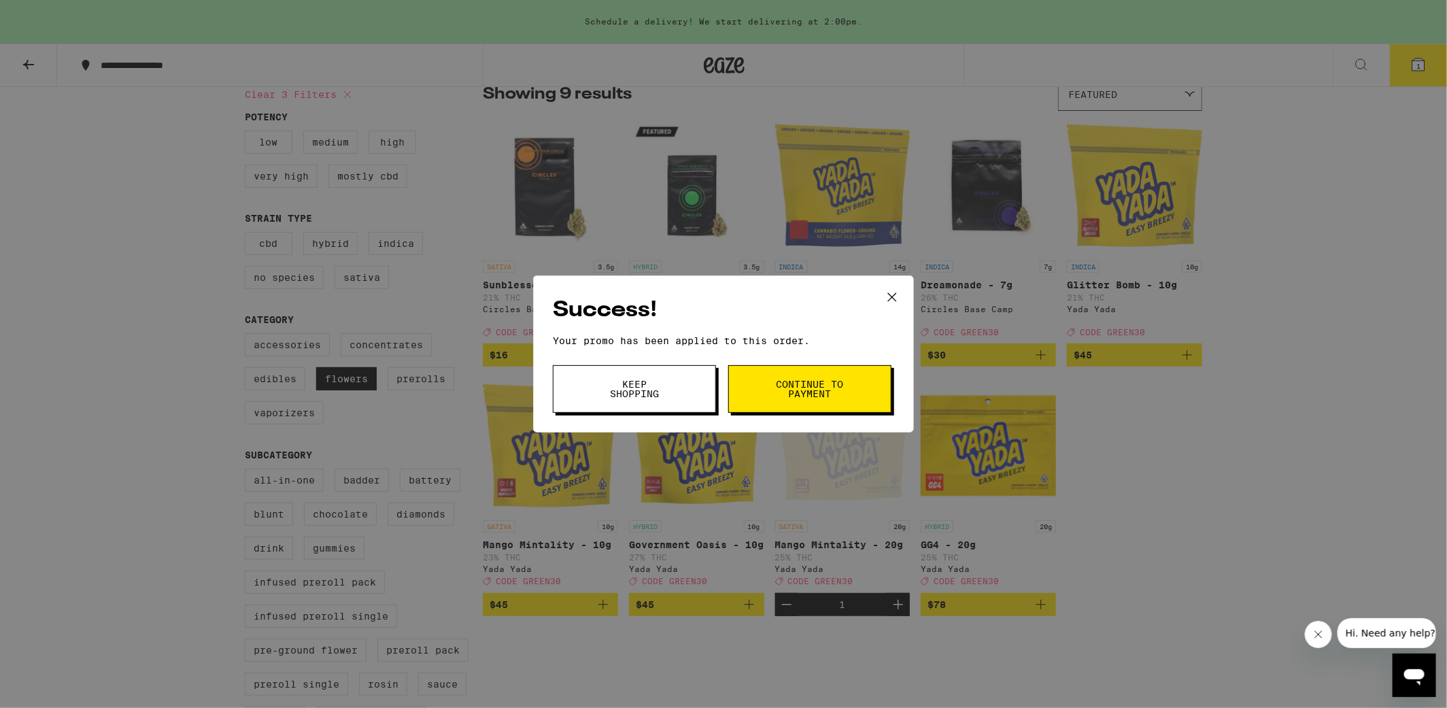
click at [822, 389] on span "Continue to payment" at bounding box center [809, 388] width 69 height 19
